Goal: Transaction & Acquisition: Subscribe to service/newsletter

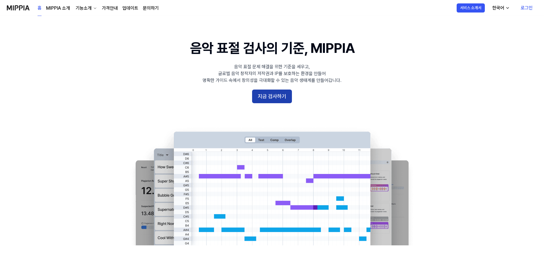
click at [279, 98] on button "지금 검사하기" at bounding box center [272, 97] width 40 height 14
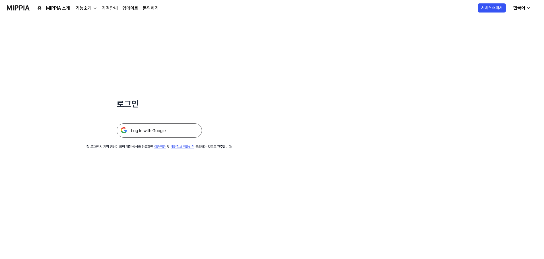
click at [185, 130] on img at bounding box center [159, 130] width 85 height 14
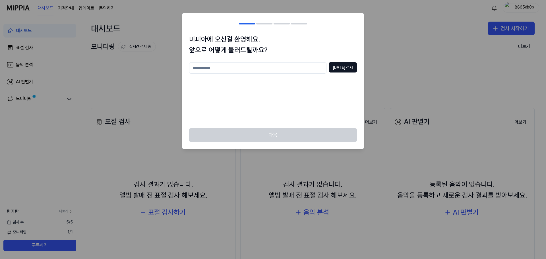
click at [261, 71] on input "text" at bounding box center [257, 67] width 137 height 11
type input "*"
type input "****"
click at [343, 66] on button "중복 검사" at bounding box center [343, 67] width 28 height 10
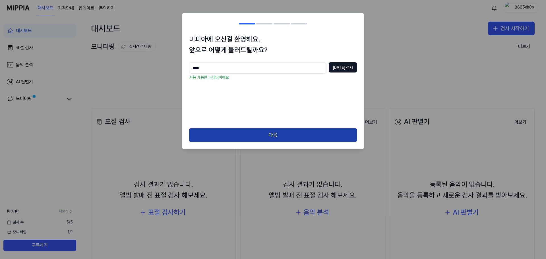
click at [290, 131] on button "다음" at bounding box center [273, 135] width 168 height 14
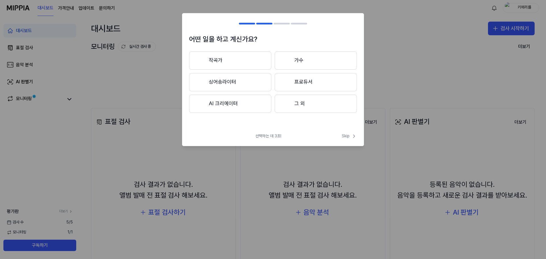
click at [243, 103] on button "AI 크리에이터" at bounding box center [230, 104] width 82 height 18
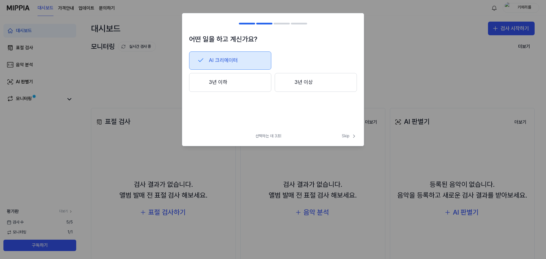
click at [293, 81] on button "3년 이상" at bounding box center [316, 82] width 82 height 19
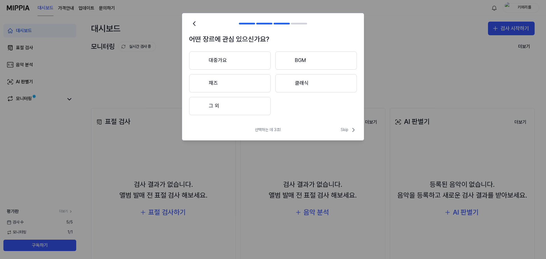
click at [227, 62] on button "대중가요" at bounding box center [230, 60] width 82 height 18
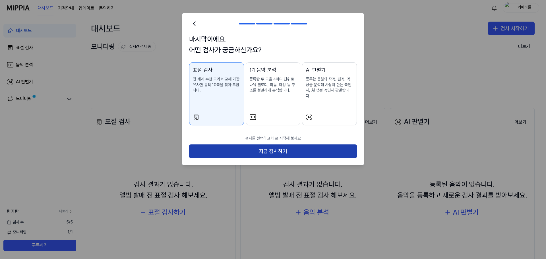
click at [278, 146] on button "지금 검사하기" at bounding box center [273, 151] width 168 height 14
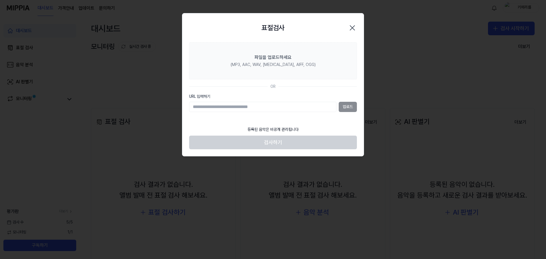
click at [278, 121] on section "파일을 업로드하세요 (MP3, AAC, WAV, FLAC, AIFF, OGG) OR URL 입력하기 업로드" at bounding box center [272, 82] width 181 height 81
click at [255, 109] on input "URL 입력하기" at bounding box center [262, 107] width 147 height 10
paste input "**********"
type input "**********"
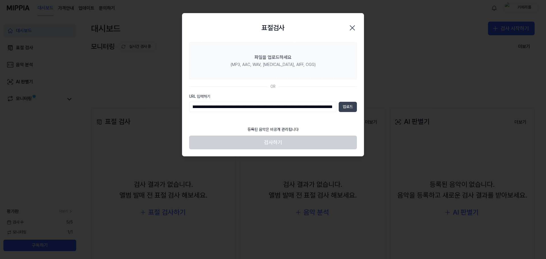
scroll to position [0, 0]
click at [349, 107] on button "업로드" at bounding box center [348, 107] width 18 height 10
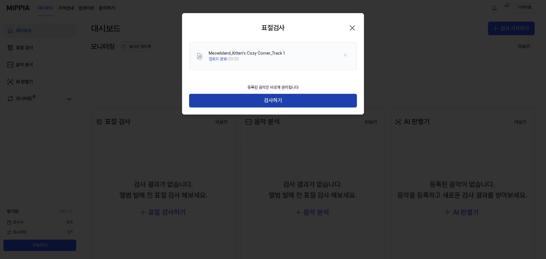
click at [288, 100] on button "검사하기" at bounding box center [273, 101] width 168 height 14
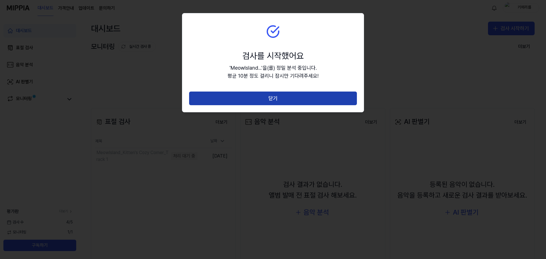
click at [269, 95] on button "닫기" at bounding box center [273, 99] width 168 height 14
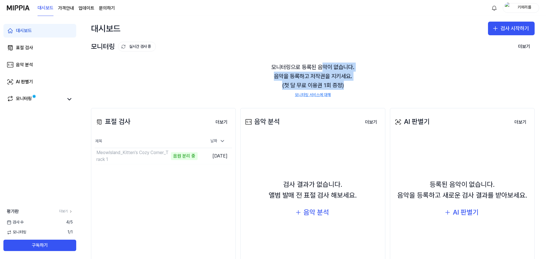
drag, startPoint x: 327, startPoint y: 67, endPoint x: 365, endPoint y: 85, distance: 42.6
click at [365, 85] on div "모니터링으로 등록된 음악이 없습니다. 음악을 등록하고 저작권을 지키세요. (첫 달 무료 이용권 1회 증정) 모니터링 서비스에 대해" at bounding box center [313, 80] width 444 height 49
click at [212, 70] on div "모니터링으로 등록된 음악이 없습니다. 음악을 등록하고 저작권을 지키세요. (첫 달 무료 이용권 1회 증정) 모니터링 서비스에 대해" at bounding box center [313, 80] width 444 height 49
drag, startPoint x: 289, startPoint y: 66, endPoint x: 324, endPoint y: 73, distance: 35.6
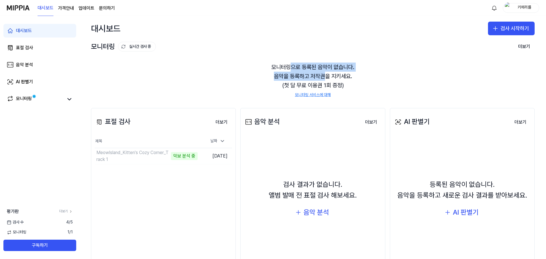
click at [324, 73] on div "모니터링으로 등록된 음악이 없습니다. 음악을 등록하고 저작권을 지키세요. (첫 달 무료 이용권 1회 증정) 모니터링 서비스에 대해" at bounding box center [313, 80] width 444 height 49
click at [315, 62] on div "모니터링으로 등록된 음악이 없습니다. 음악을 등록하고 저작권을 지키세요. (첫 달 무료 이용권 1회 증정) 모니터링 서비스에 대해" at bounding box center [313, 80] width 444 height 49
click at [365, 34] on div "대시보드 검사 시작하기" at bounding box center [313, 28] width 466 height 25
drag, startPoint x: 306, startPoint y: 63, endPoint x: 335, endPoint y: 77, distance: 32.1
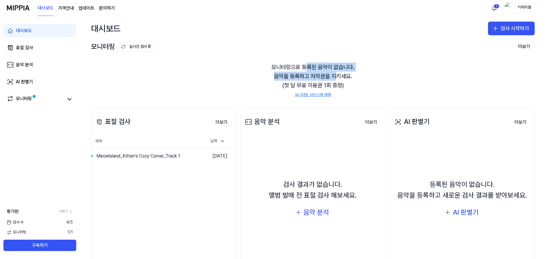
click at [335, 77] on div "모니터링으로 등록된 음악이 없습니다. 음악을 등록하고 저작권을 지키세요. (첫 달 무료 이용권 1회 증정) 모니터링 서비스에 대해" at bounding box center [313, 80] width 444 height 49
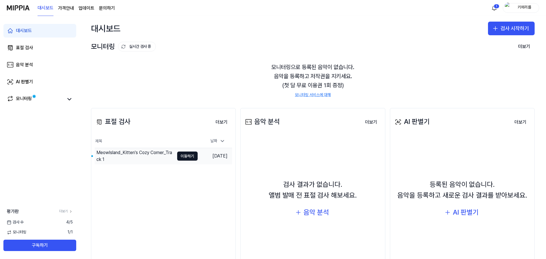
click at [138, 152] on div "MeowIsland_Kitten's Cozy Corner_Track 1" at bounding box center [135, 156] width 78 height 14
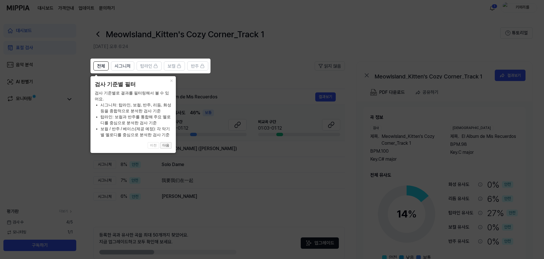
click at [166, 144] on button "다음" at bounding box center [165, 145] width 11 height 7
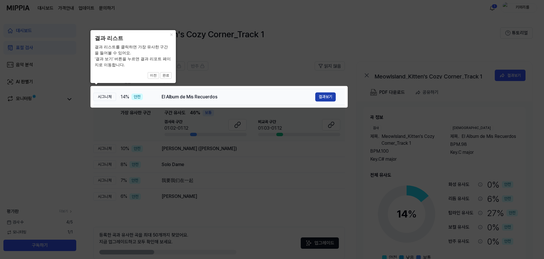
click at [324, 96] on button "결과보기" at bounding box center [325, 96] width 20 height 9
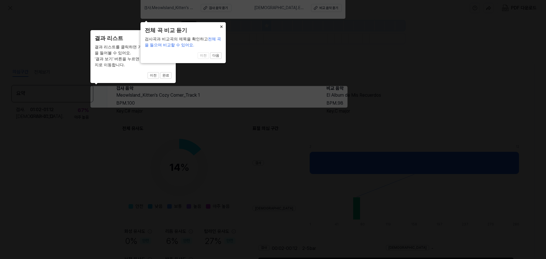
click at [221, 25] on button "×" at bounding box center [221, 26] width 9 height 8
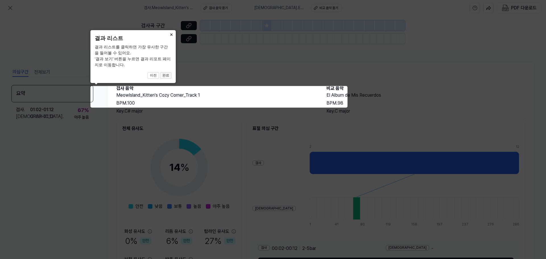
click at [167, 73] on button "완료" at bounding box center [165, 75] width 11 height 7
click at [168, 78] on button "완료" at bounding box center [165, 75] width 11 height 7
click at [172, 35] on button "×" at bounding box center [171, 34] width 9 height 8
click at [213, 74] on icon at bounding box center [273, 129] width 546 height 259
click at [308, 81] on icon at bounding box center [273, 129] width 546 height 259
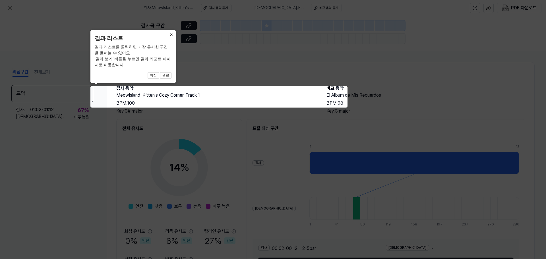
click at [294, 123] on icon at bounding box center [273, 129] width 546 height 259
click at [224, 165] on icon at bounding box center [273, 129] width 546 height 259
click at [103, 119] on icon at bounding box center [273, 129] width 546 height 259
click at [86, 110] on icon at bounding box center [273, 129] width 546 height 259
click at [201, 90] on icon at bounding box center [273, 129] width 546 height 259
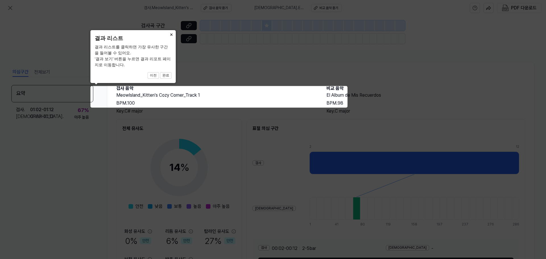
click at [208, 89] on icon at bounding box center [273, 129] width 546 height 259
click at [173, 66] on body "검사 . MeowIsland_Kitten's Cozy Corner_Track 1 검사 음악 듣기 비교 . El Album de Mis Recu…" at bounding box center [273, 129] width 546 height 259
drag, startPoint x: 164, startPoint y: 37, endPoint x: 169, endPoint y: 35, distance: 5.6
click at [165, 37] on header "결과 리스트" at bounding box center [133, 38] width 77 height 8
click at [169, 35] on button "×" at bounding box center [171, 34] width 9 height 8
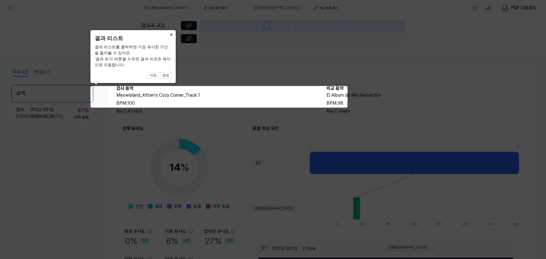
click at [170, 35] on button "×" at bounding box center [171, 34] width 9 height 8
click at [165, 65] on div "결과 리스트를 클릭하면 가장 유사한 구간을 들어볼 수 있어요. ‘결과 보기’ 버튼을 누르면 결과 리포트 페이지로 이동합니다." at bounding box center [133, 56] width 77 height 24
click at [164, 75] on button "완료" at bounding box center [165, 75] width 11 height 7
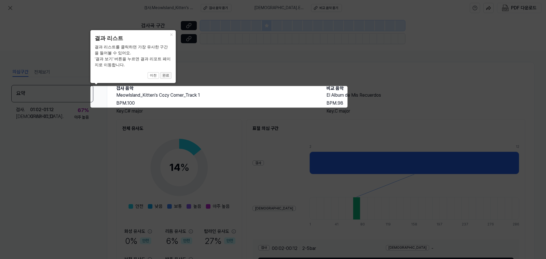
click at [165, 75] on button "완료" at bounding box center [165, 75] width 11 height 7
click at [170, 75] on button "완료" at bounding box center [165, 75] width 11 height 7
click at [232, 73] on icon at bounding box center [273, 129] width 546 height 259
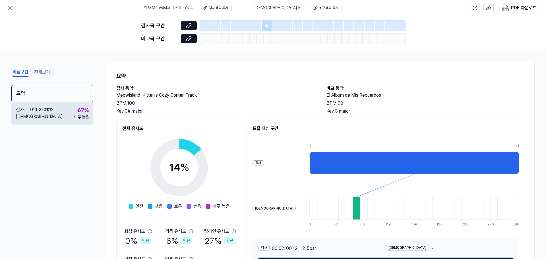
click at [80, 119] on div "아주 높음" at bounding box center [81, 118] width 15 height 6
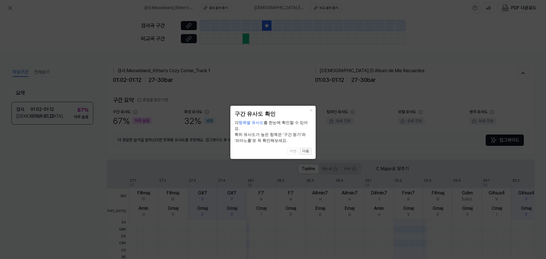
click at [307, 148] on button "다음" at bounding box center [305, 151] width 11 height 7
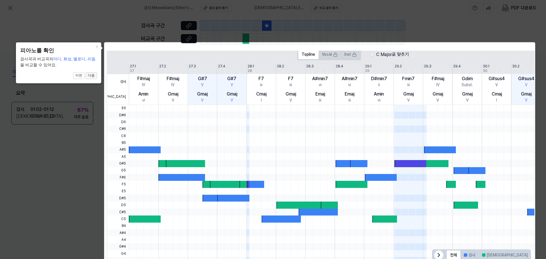
click at [92, 77] on button "다음" at bounding box center [91, 75] width 11 height 7
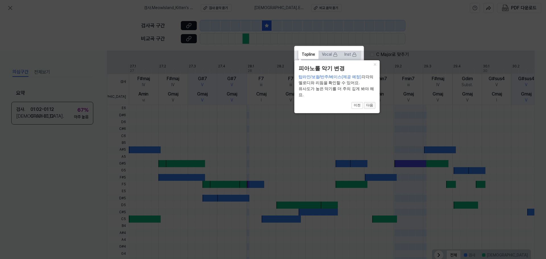
click at [369, 107] on button "다음" at bounding box center [369, 105] width 11 height 7
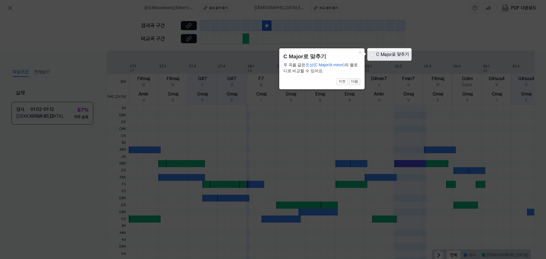
click at [355, 82] on button "다음" at bounding box center [354, 81] width 11 height 7
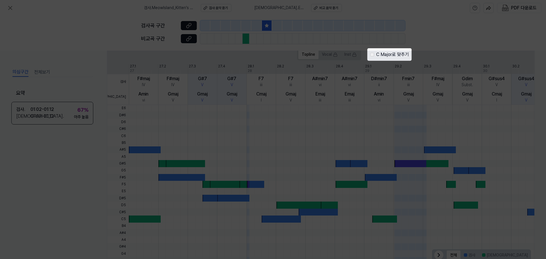
scroll to position [131, 0]
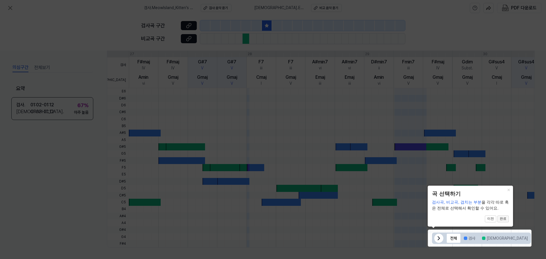
click at [502, 218] on button "완료" at bounding box center [502, 219] width 11 height 7
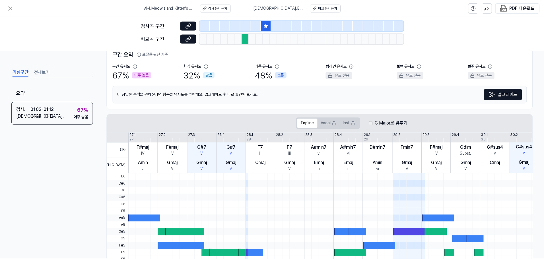
scroll to position [0, 0]
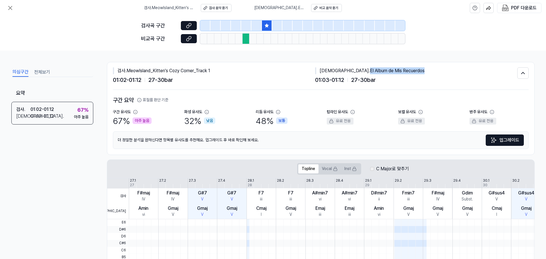
drag, startPoint x: 384, startPoint y: 72, endPoint x: 330, endPoint y: 68, distance: 54.8
click at [330, 68] on div "비교 . El Album de Mis Recuerdos" at bounding box center [416, 70] width 202 height 7
click at [219, 83] on div "01:02 - 01:12 27 - 30 bar" at bounding box center [214, 79] width 202 height 9
click at [206, 24] on div at bounding box center [205, 25] width 10 height 10
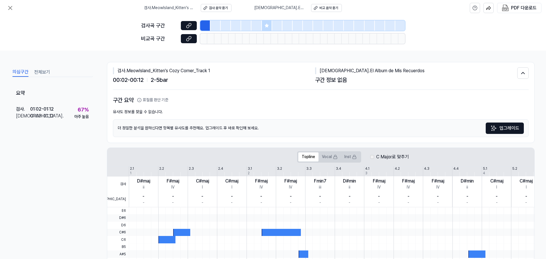
click at [218, 27] on div at bounding box center [215, 25] width 10 height 10
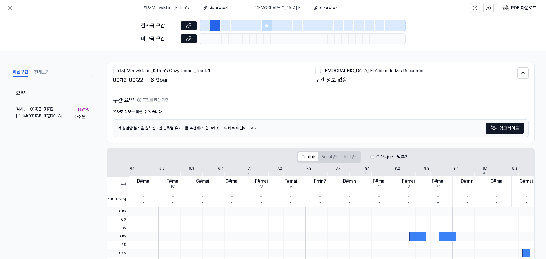
click at [226, 28] on div at bounding box center [226, 25] width 10 height 10
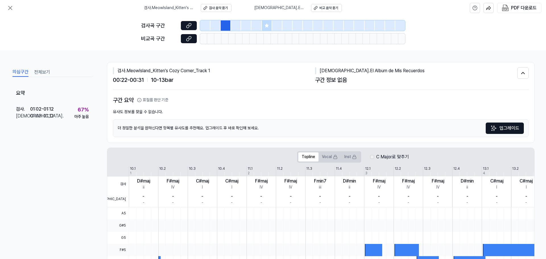
click at [237, 27] on div at bounding box center [236, 25] width 10 height 10
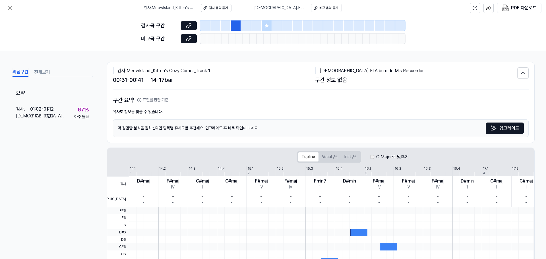
click at [246, 27] on div at bounding box center [246, 25] width 10 height 10
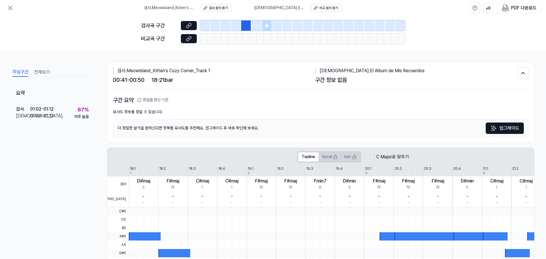
click at [257, 27] on div at bounding box center [256, 25] width 10 height 10
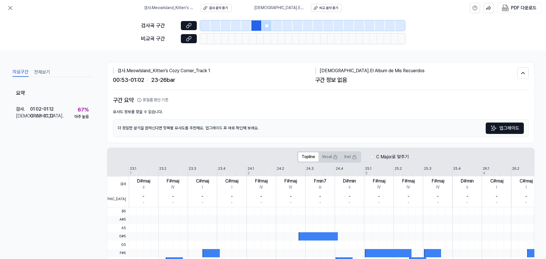
click at [182, 8] on span "검사 . MeowIsland_Kitten's Cozy Corner_Track 1" at bounding box center [169, 8] width 50 height 6
click at [11, 10] on icon at bounding box center [10, 8] width 7 height 7
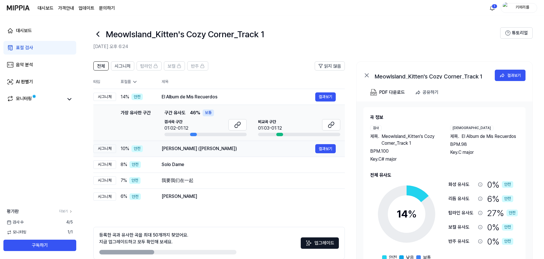
click at [266, 152] on div "Aamadi Ki Bhaji (Nimadi Gangour Geet)" at bounding box center [239, 148] width 154 height 7
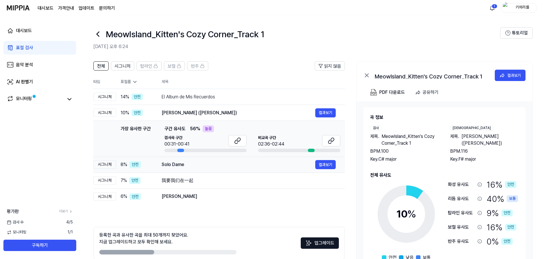
click at [227, 166] on div "Solo Dame" at bounding box center [239, 164] width 154 height 7
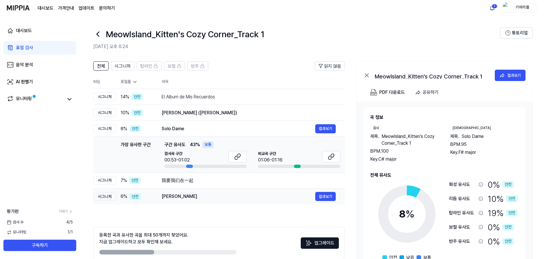
click at [219, 189] on td "Pak Shabeer Shah 결과보기" at bounding box center [248, 197] width 192 height 16
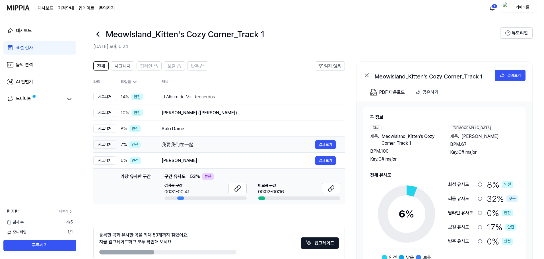
click at [219, 148] on div "我要我们在一起" at bounding box center [239, 144] width 154 height 7
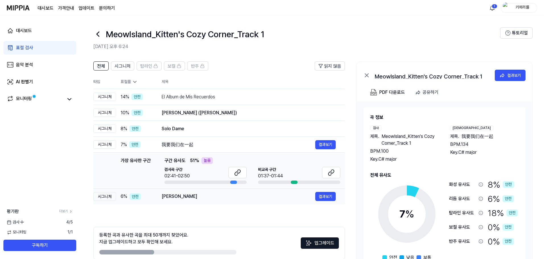
click at [211, 198] on div "Pak Shabeer Shah" at bounding box center [239, 196] width 154 height 7
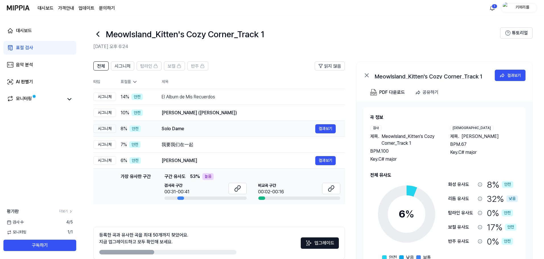
click at [214, 132] on div "Solo Dame" at bounding box center [239, 128] width 154 height 7
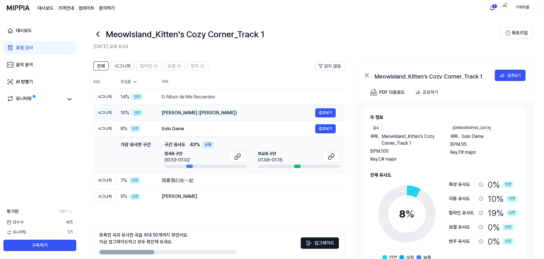
click at [237, 113] on div "Aamadi Ki Bhaji (Nimadi Gangour Geet)" at bounding box center [239, 113] width 154 height 7
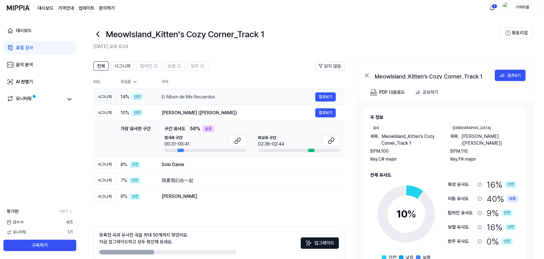
click at [244, 99] on div "El Album de Mis Recuerdos" at bounding box center [239, 97] width 154 height 7
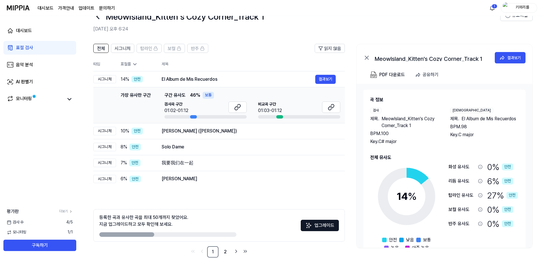
scroll to position [28, 0]
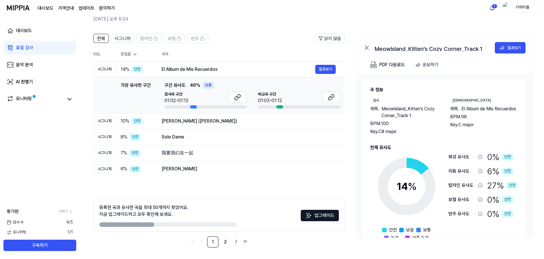
click at [177, 194] on div "전체 시그니처 탑라인 보컬 반주 읽지 않음 전체 시그니처 탑라인 보컬 반주 타입 표절률 제목 표절률 읽지 않음 시그니처 14 % 안전 El A…" at bounding box center [218, 141] width 251 height 214
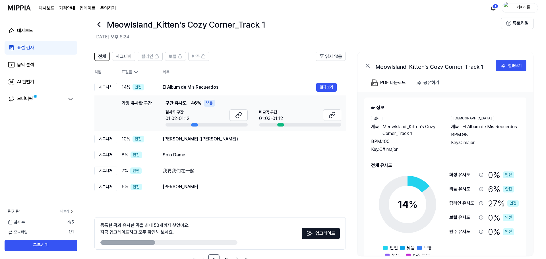
scroll to position [0, 0]
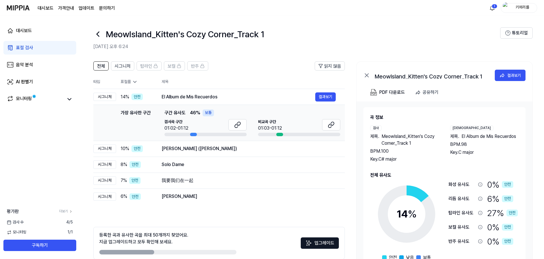
click at [53, 49] on link "표절 검사" at bounding box center [39, 48] width 73 height 14
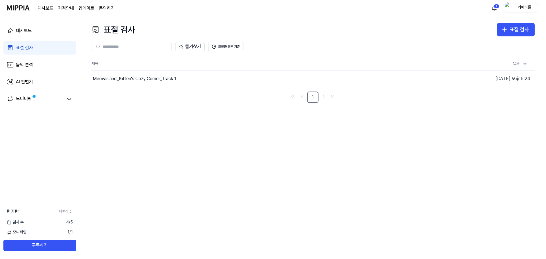
click at [391, 31] on div "표절 검사 표절 검사" at bounding box center [313, 30] width 444 height 14
drag, startPoint x: 64, startPoint y: 221, endPoint x: 73, endPoint y: 224, distance: 9.5
click at [73, 224] on div "검사 수 4 / 5" at bounding box center [40, 223] width 80 height 6
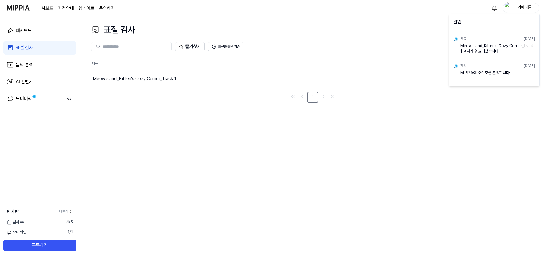
click at [400, 20] on html "대시보드 가격안내 업데이트 문의하기 키에리를 대시보드 표절 검사 음악 분석 AI 판별기 모니터링 평가판 더보기 검사 수 4 / 5 모니터링 1…" at bounding box center [273, 129] width 546 height 259
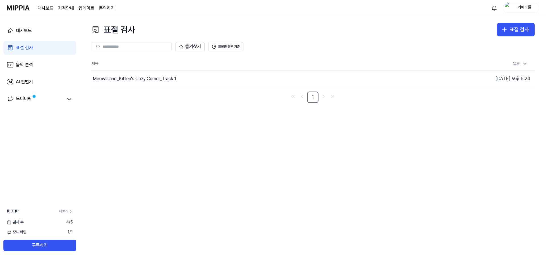
drag, startPoint x: 428, startPoint y: 22, endPoint x: 467, endPoint y: 25, distance: 39.3
click at [431, 22] on div "표절 검사 표절 검사 표절 검사 음악 분석 AI 판별기 즐겨찾기 표절률 판단 기준 제목 날짜 MeowIsland_Kitten's Cozy Co…" at bounding box center [313, 137] width 466 height 243
click at [531, 29] on button "표절 검사" at bounding box center [516, 30] width 38 height 14
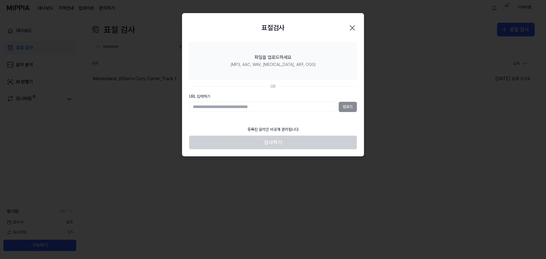
click at [351, 26] on icon "button" at bounding box center [352, 28] width 5 height 5
click at [375, 20] on div "표절 검사 표절 검사 표절 검사 음악 분석 AI 판별기 즐겨찾기 표절률 판단 기준 제목 날짜 MeowIsland_Kitten's Cozy Co…" at bounding box center [313, 137] width 466 height 243
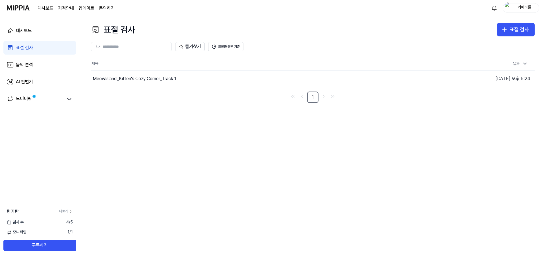
drag, startPoint x: 420, startPoint y: 30, endPoint x: 464, endPoint y: 0, distance: 53.6
click at [422, 29] on div "표절 검사 표절 검사" at bounding box center [313, 30] width 444 height 14
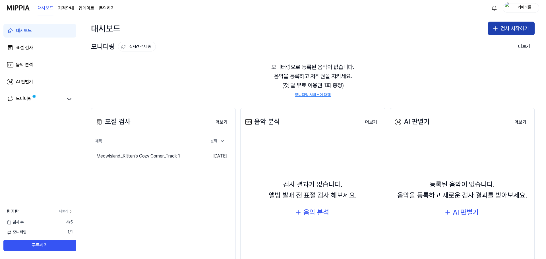
click at [495, 29] on icon "button" at bounding box center [495, 28] width 7 height 7
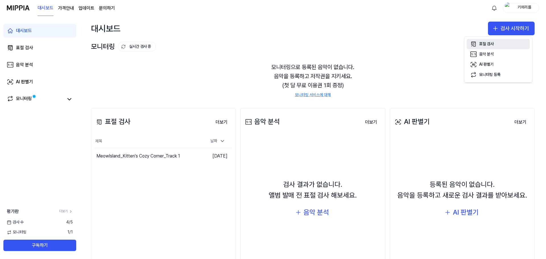
click at [486, 42] on div "표절 검사" at bounding box center [486, 44] width 15 height 6
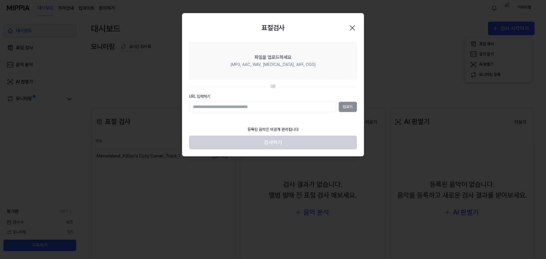
click at [249, 105] on input "URL 입력하기" at bounding box center [262, 107] width 147 height 10
paste input "**********"
type input "**********"
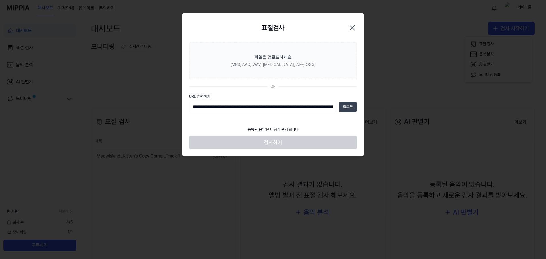
click at [350, 106] on button "업로드" at bounding box center [348, 107] width 18 height 10
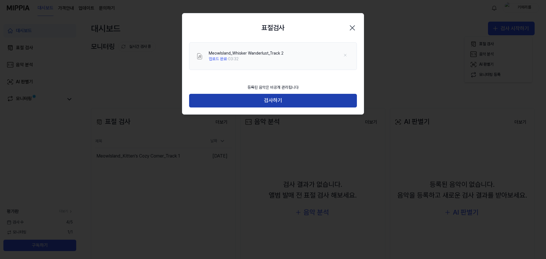
click at [308, 97] on button "검사하기" at bounding box center [273, 101] width 168 height 14
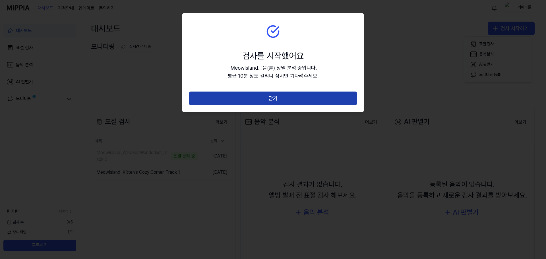
click at [281, 96] on button "닫기" at bounding box center [273, 99] width 168 height 14
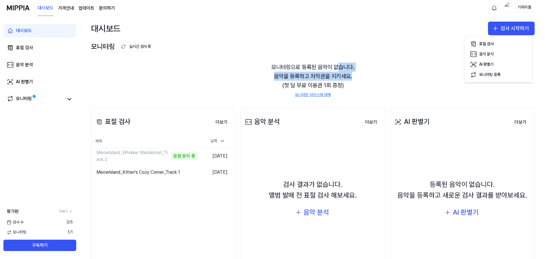
drag, startPoint x: 352, startPoint y: 73, endPoint x: 363, endPoint y: 78, distance: 12.4
click at [363, 78] on div "모니터링으로 등록된 음악이 없습니다. 음악을 등록하고 저작권을 지키세요. (첫 달 무료 이용권 1회 증정) 모니터링 서비스에 대해" at bounding box center [313, 80] width 444 height 49
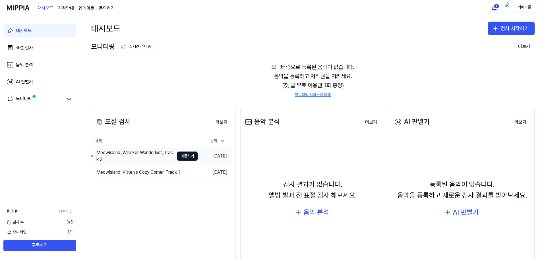
click at [144, 156] on div "MeowIsland_Whisker Wanderlust_Track 2" at bounding box center [135, 156] width 78 height 14
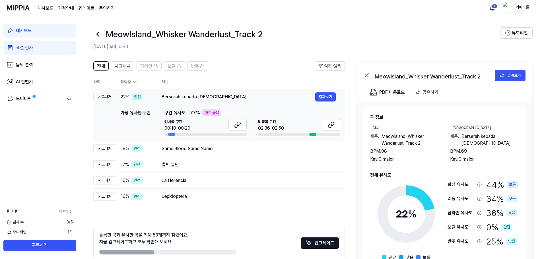
click at [230, 97] on div "Berserah kepada Yesus" at bounding box center [239, 97] width 154 height 7
click at [220, 151] on div "Same Blood Same Name" at bounding box center [239, 148] width 154 height 7
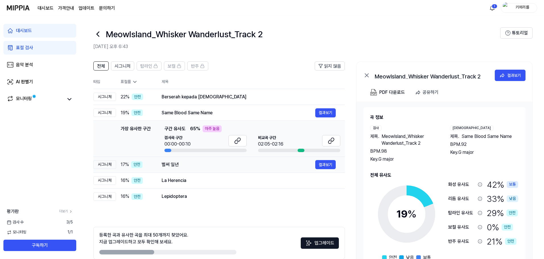
click at [215, 165] on div "벌써 일년" at bounding box center [239, 164] width 154 height 7
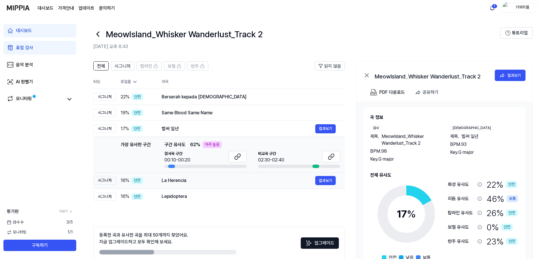
click at [218, 183] on div "La Herencia" at bounding box center [239, 180] width 154 height 7
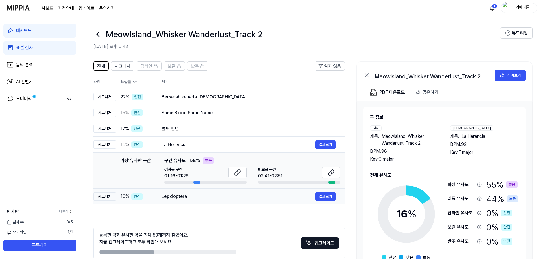
click at [214, 200] on div "Lepidoptera" at bounding box center [239, 196] width 154 height 7
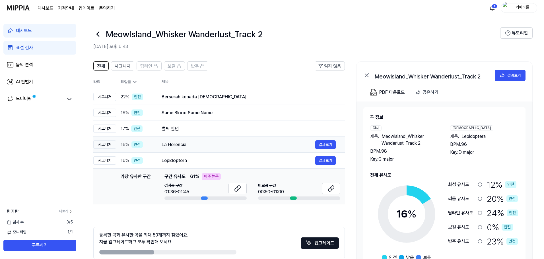
click at [206, 147] on div "La Herencia" at bounding box center [239, 144] width 154 height 7
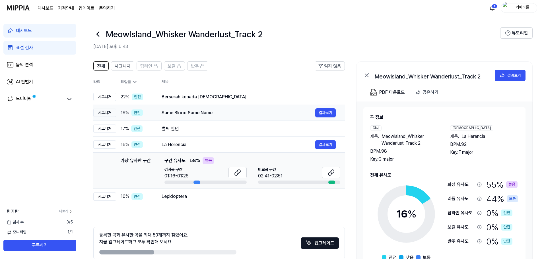
click at [215, 118] on td "Same Blood Same Name 결과보기" at bounding box center [248, 113] width 192 height 16
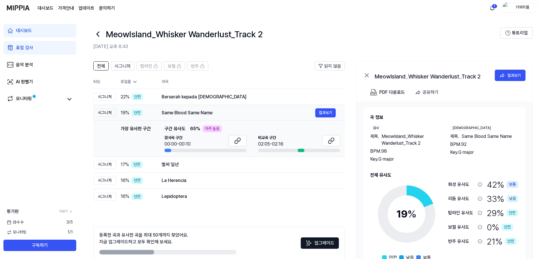
click at [219, 108] on td "Same Blood Same Name 결과보기" at bounding box center [248, 113] width 192 height 16
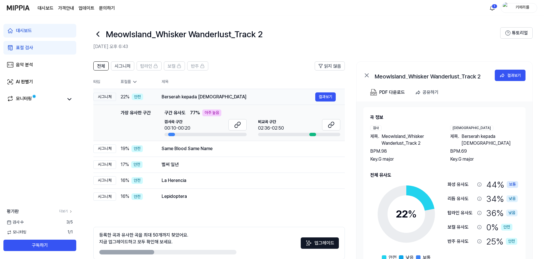
click at [222, 95] on div "Berserah kepada Yesus" at bounding box center [239, 97] width 154 height 7
click at [234, 92] on td "Berserah kepada Yesus 결과보기" at bounding box center [248, 97] width 192 height 16
click at [230, 54] on header "MeowIsland_Whisker Wanderlust_Track 2 2025.09.15 오후 6:43 튜토리얼" at bounding box center [312, 36] width 464 height 40
click at [33, 65] on link "음악 분석" at bounding box center [39, 65] width 73 height 14
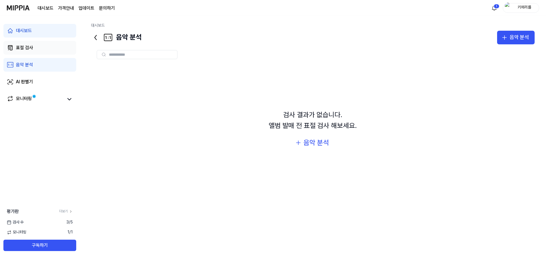
click at [44, 50] on link "표절 검사" at bounding box center [39, 48] width 73 height 14
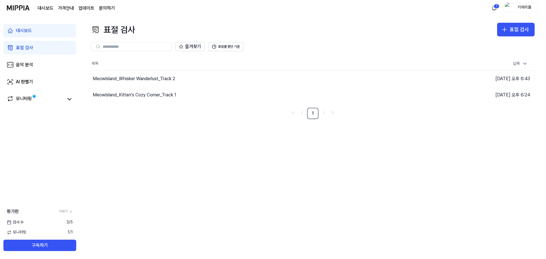
drag, startPoint x: 218, startPoint y: 60, endPoint x: 321, endPoint y: 48, distance: 104.2
click at [232, 58] on th "제목" at bounding box center [257, 64] width 333 height 14
click at [513, 32] on div "표절 검사" at bounding box center [519, 30] width 19 height 8
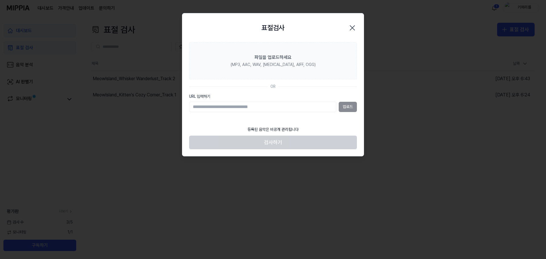
click at [273, 106] on input "URL 입력하기" at bounding box center [262, 107] width 147 height 10
paste input "**********"
type input "**********"
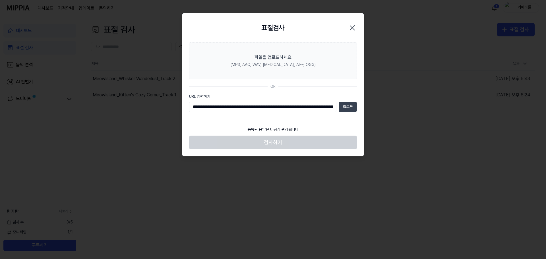
click at [346, 107] on button "업로드" at bounding box center [348, 107] width 18 height 10
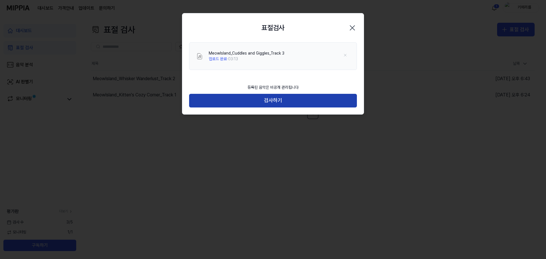
click at [284, 97] on button "검사하기" at bounding box center [273, 101] width 168 height 14
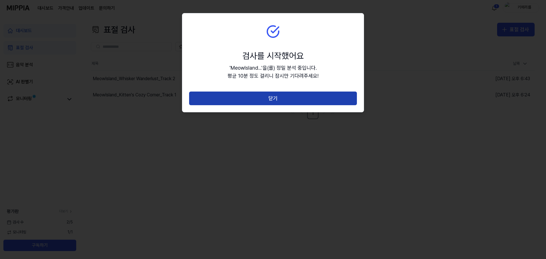
click at [272, 97] on button "닫기" at bounding box center [273, 99] width 168 height 14
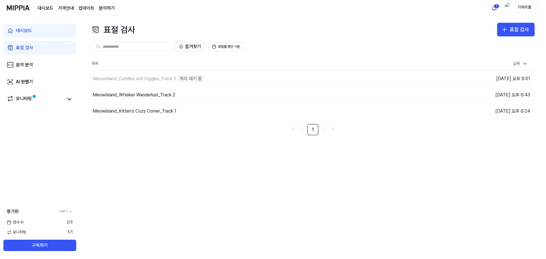
click at [236, 172] on div "표절 검사 표절 검사 표절 검사 음악 분석 AI 판별기 즐겨찾기 표절률 판단 기준 제목 날짜 MeowIsland_Cuddles and Gigg…" at bounding box center [313, 137] width 466 height 243
drag, startPoint x: 67, startPoint y: 220, endPoint x: 62, endPoint y: 221, distance: 4.4
click at [67, 220] on span "2 / 5" at bounding box center [70, 223] width 6 height 6
drag, startPoint x: 62, startPoint y: 221, endPoint x: 73, endPoint y: 224, distance: 11.2
click at [73, 224] on div "검사 수 2 / 5" at bounding box center [40, 223] width 80 height 6
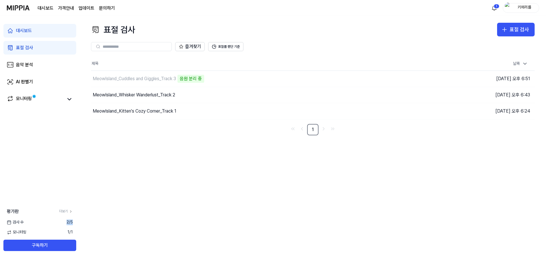
click at [73, 224] on div "검사 수 2 / 5" at bounding box center [40, 223] width 80 height 6
click at [506, 36] on button "표절 검사" at bounding box center [516, 30] width 38 height 14
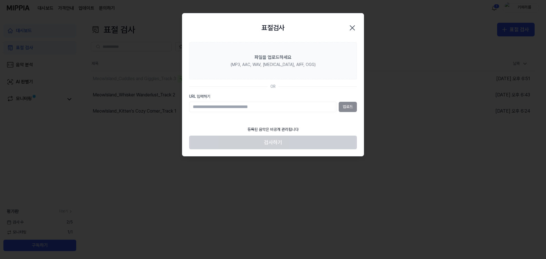
click at [299, 109] on input "URL 입력하기" at bounding box center [262, 107] width 147 height 10
paste input "**********"
type input "**********"
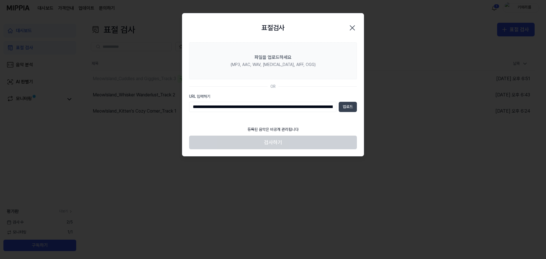
click at [351, 106] on button "업로드" at bounding box center [348, 107] width 18 height 10
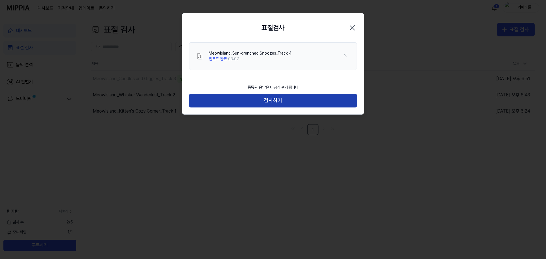
click at [269, 101] on button "검사하기" at bounding box center [273, 101] width 168 height 14
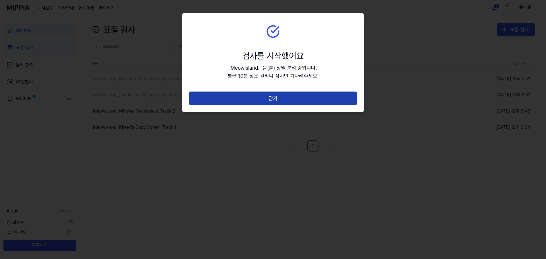
click at [277, 98] on button "닫기" at bounding box center [273, 99] width 168 height 14
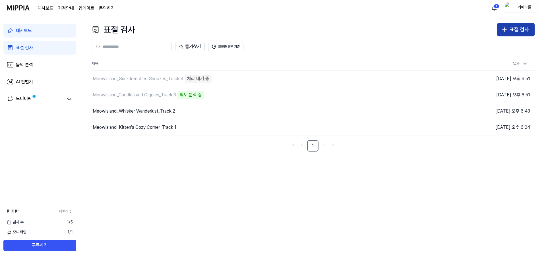
click at [521, 28] on div "표절 검사" at bounding box center [519, 30] width 19 height 8
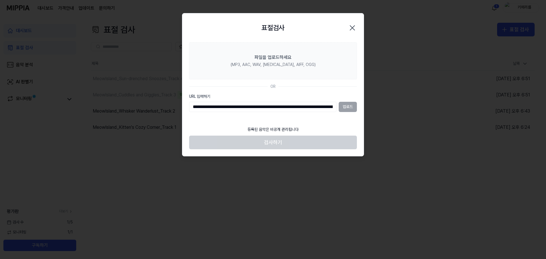
scroll to position [0, 375]
type input "**********"
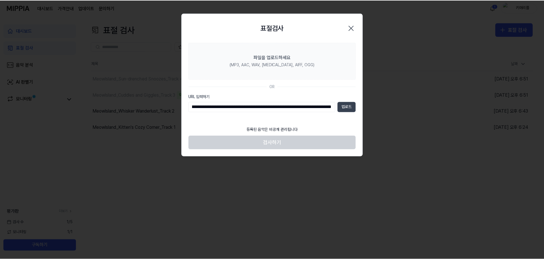
scroll to position [0, 0]
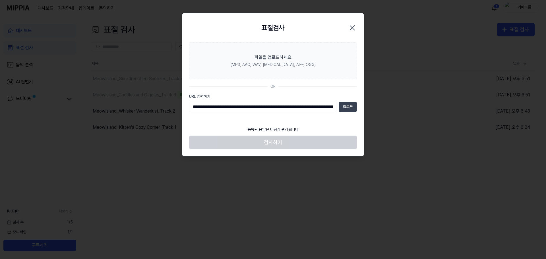
click at [349, 108] on button "업로드" at bounding box center [348, 107] width 18 height 10
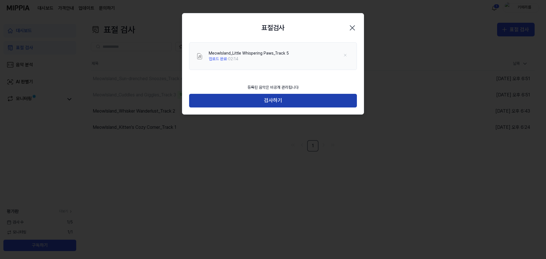
click at [268, 101] on button "검사하기" at bounding box center [273, 101] width 168 height 14
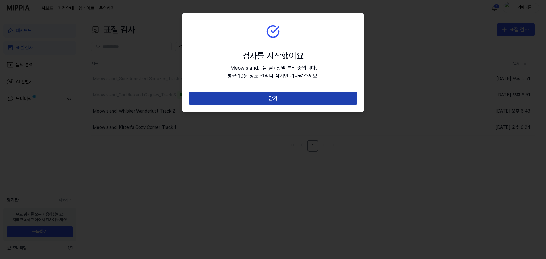
click at [280, 98] on button "닫기" at bounding box center [273, 99] width 168 height 14
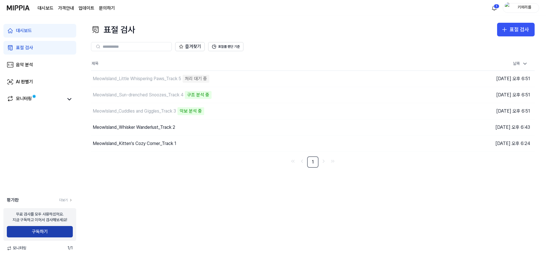
click at [57, 234] on button "구독하기" at bounding box center [40, 231] width 66 height 11
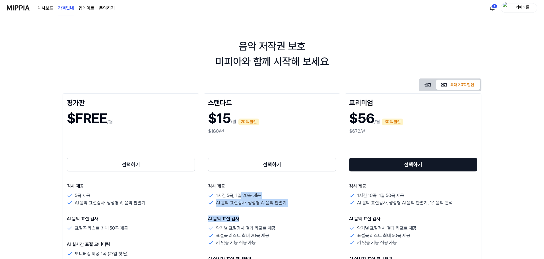
drag, startPoint x: 240, startPoint y: 196, endPoint x: 270, endPoint y: 212, distance: 34.6
click at [270, 212] on div "검사 제공 1시간 5곡, 1일 20곡 제공 AI 음악 표절검사, 생성형 AI 음악 판별기 AI 음악 표절 검사 악기별 표절검사 결과 리포트 제…" at bounding box center [272, 264] width 128 height 162
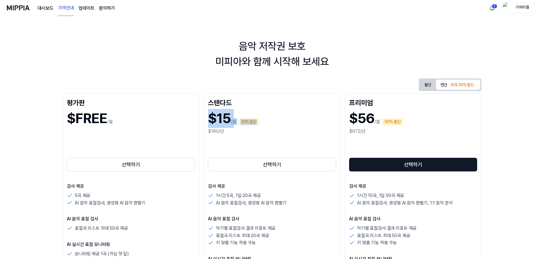
drag, startPoint x: 210, startPoint y: 116, endPoint x: 257, endPoint y: 125, distance: 47.2
click at [257, 125] on div "$15 /월 20% 할인" at bounding box center [272, 118] width 128 height 19
click at [257, 125] on div "20% 할인" at bounding box center [248, 122] width 20 height 7
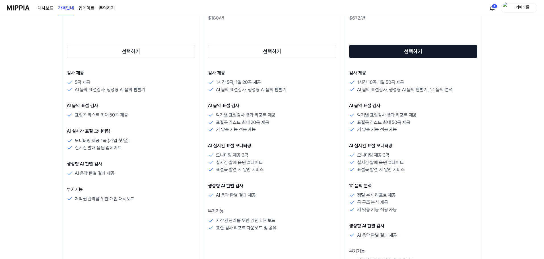
scroll to position [114, 0]
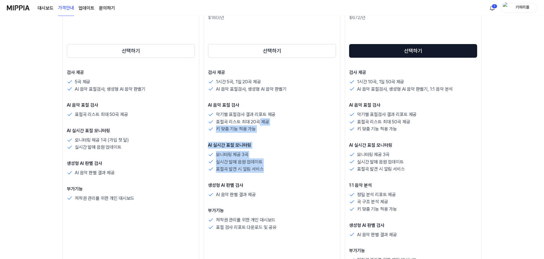
drag, startPoint x: 270, startPoint y: 141, endPoint x: 281, endPoint y: 167, distance: 28.3
click at [281, 167] on div "검사 제공 1시간 5곡, 1일 20곡 제공 AI 음악 표절검사, 생성형 AI 음악 판별기 AI 음악 표절 검사 악기별 표절검사 결과 리포트 제…" at bounding box center [272, 150] width 128 height 162
click at [281, 167] on div "표절곡 발견 시 알림 서비스" at bounding box center [272, 169] width 128 height 7
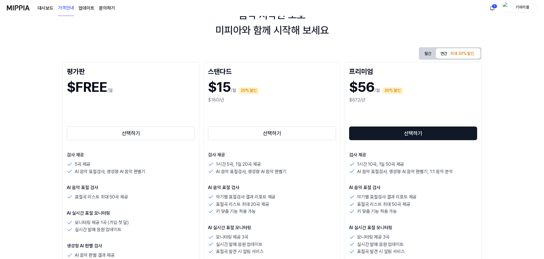
scroll to position [0, 0]
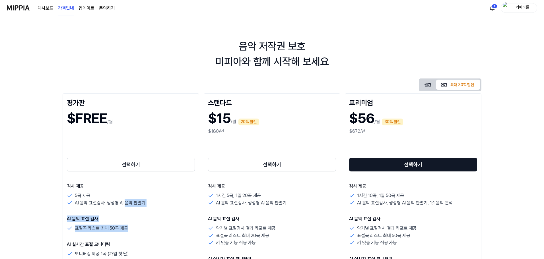
drag, startPoint x: 125, startPoint y: 203, endPoint x: 134, endPoint y: 225, distance: 23.6
click at [134, 225] on div "검사 제공 5곡 제공 AI 음악 표절검사, 생성형 AI 음악 판별기 AI 음악 표절 검사 표절곡 리스트 최대 50곡 제공 AI 실시간 표절 모…" at bounding box center [131, 249] width 128 height 133
click at [134, 225] on div "표절곡 리스트 최대 50곡 제공" at bounding box center [131, 228] width 128 height 7
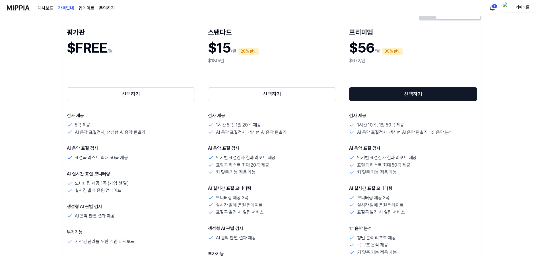
scroll to position [85, 0]
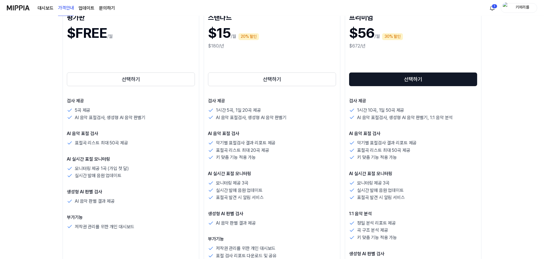
click at [43, 8] on link "대시보드" at bounding box center [46, 8] width 16 height 7
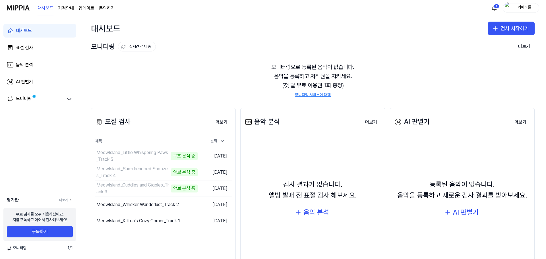
click at [214, 35] on div "대시보드 검사 시작하기" at bounding box center [313, 28] width 466 height 25
click at [207, 86] on div "모니터링으로 등록된 음악이 없습니다. 음악을 등록하고 저작권을 지키세요. (첫 달 무료 이용권 1회 증정) 모니터링 서비스에 대해" at bounding box center [313, 80] width 444 height 49
